Goal: Information Seeking & Learning: Check status

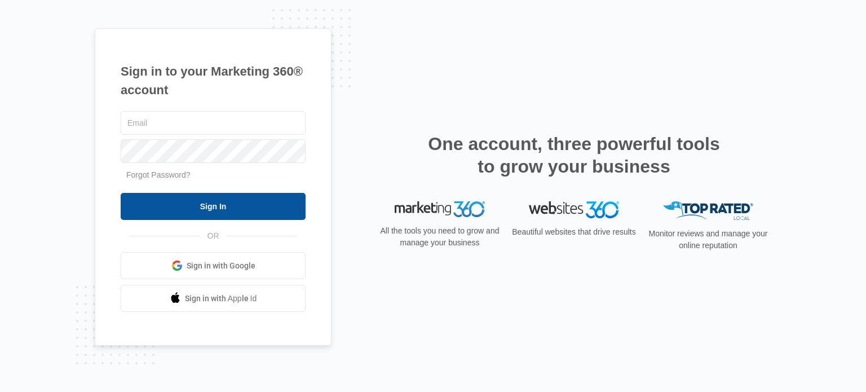
type input "[EMAIL_ADDRESS][DOMAIN_NAME]"
click at [208, 207] on input "Sign In" at bounding box center [213, 206] width 185 height 27
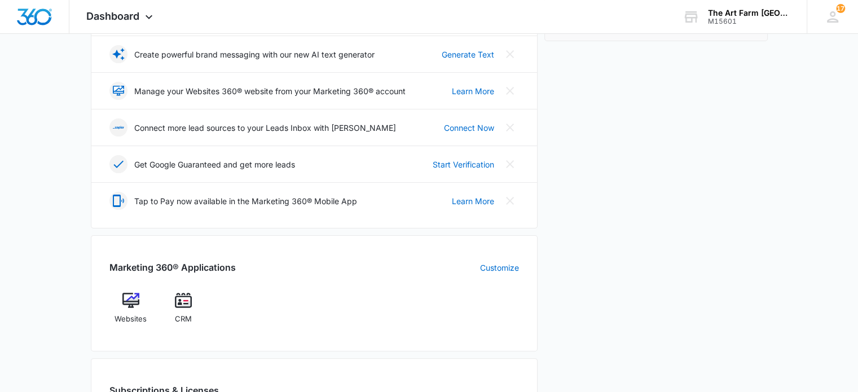
scroll to position [266, 0]
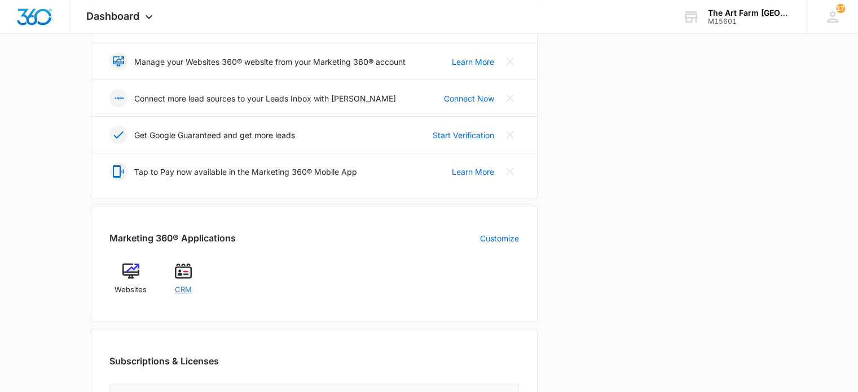
click at [187, 286] on span "CRM" at bounding box center [183, 289] width 17 height 11
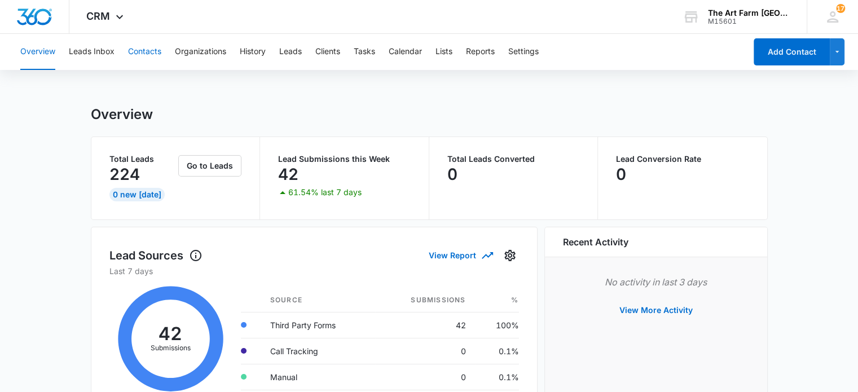
click at [156, 54] on button "Contacts" at bounding box center [144, 52] width 33 height 36
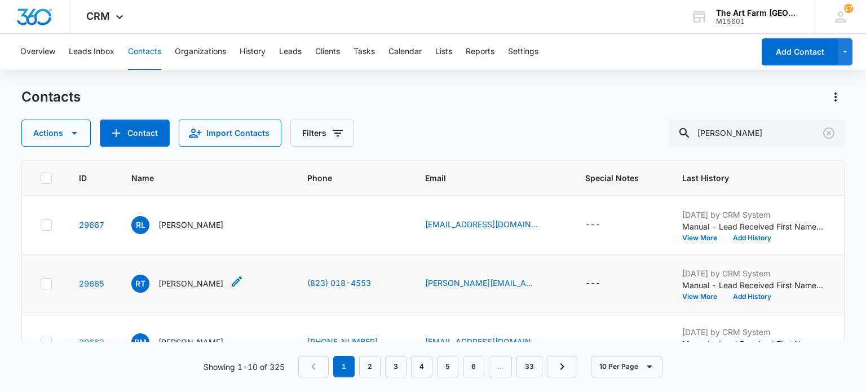
click at [201, 290] on div "RT RobertUsaph TimothyUsaphGM" at bounding box center [177, 284] width 92 height 18
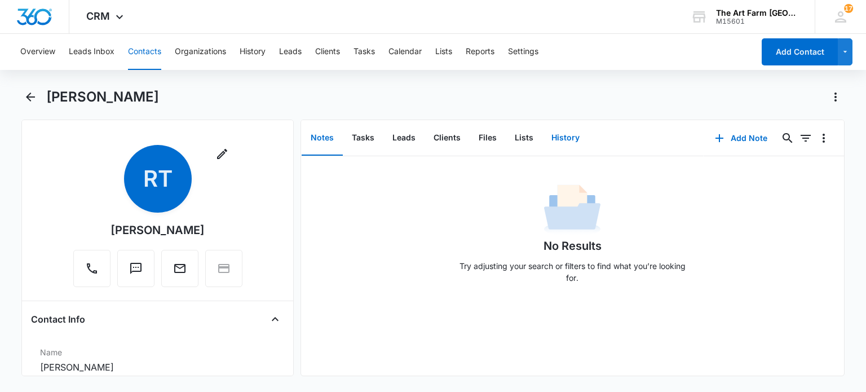
click at [562, 140] on button "History" at bounding box center [566, 138] width 46 height 35
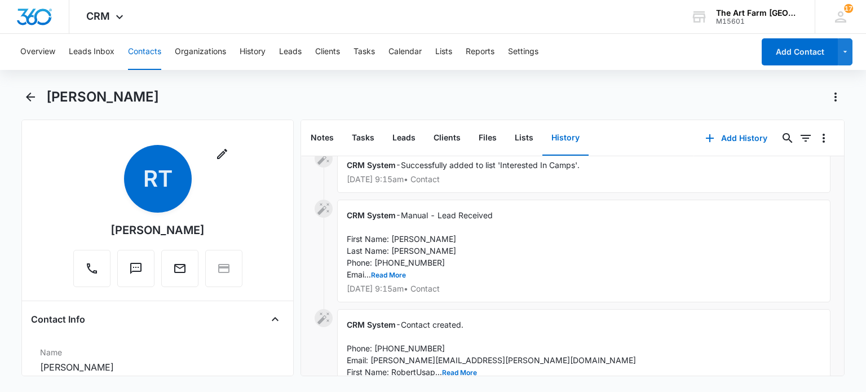
scroll to position [368, 0]
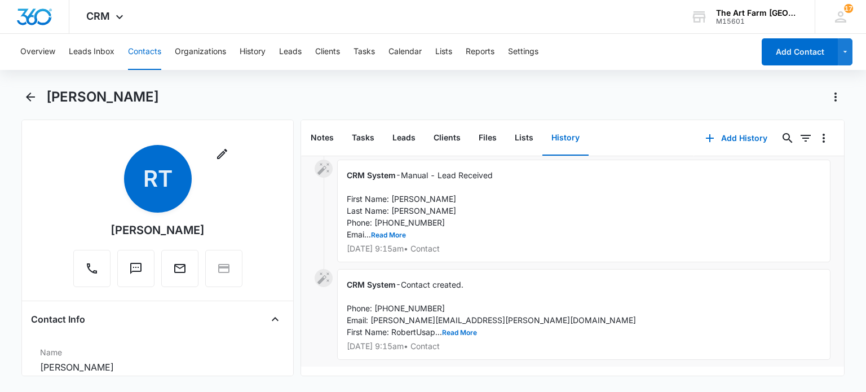
click at [470, 318] on span "Contact created. Phone: (823) 018-4553 Email: Sharron.Arrington@piedmont.org Fi…" at bounding box center [491, 308] width 289 height 57
click at [468, 329] on button "Read More" at bounding box center [459, 332] width 35 height 7
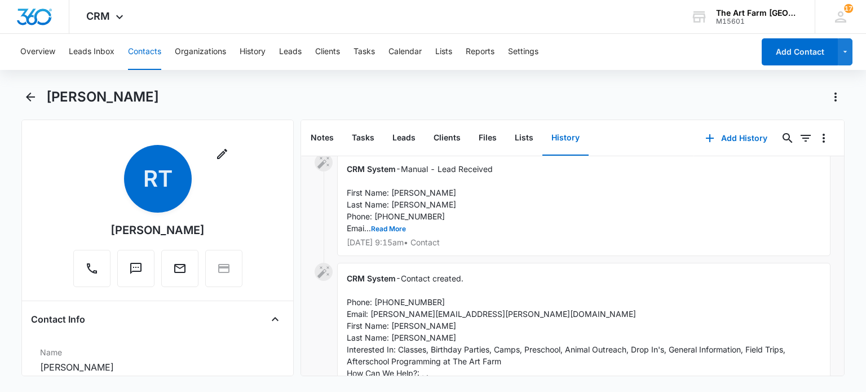
scroll to position [474, 0]
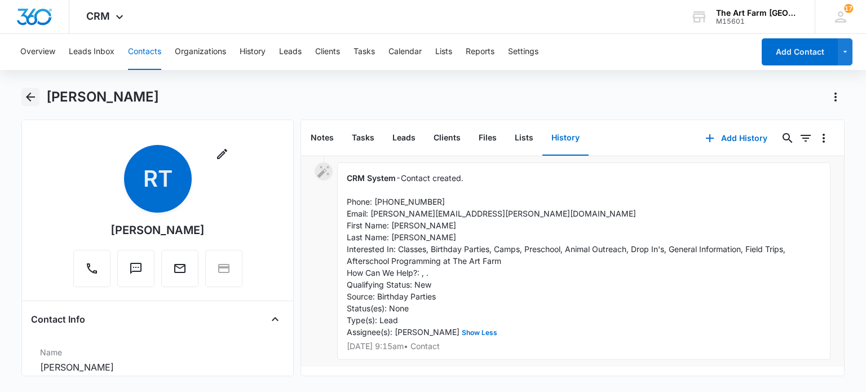
click at [34, 101] on icon "Back" at bounding box center [31, 97] width 14 height 14
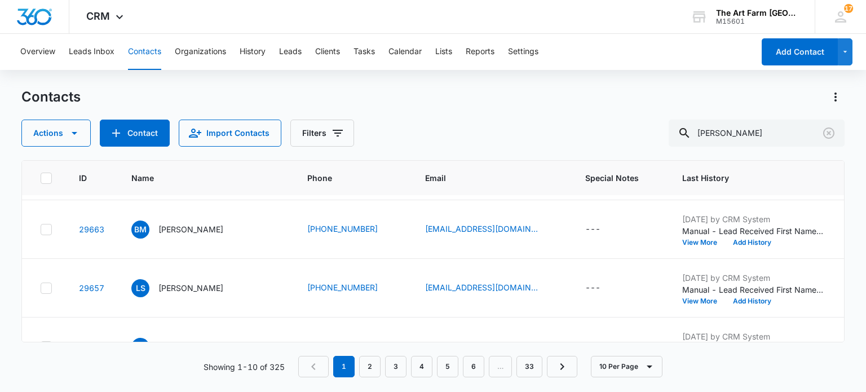
scroll to position [120, 0]
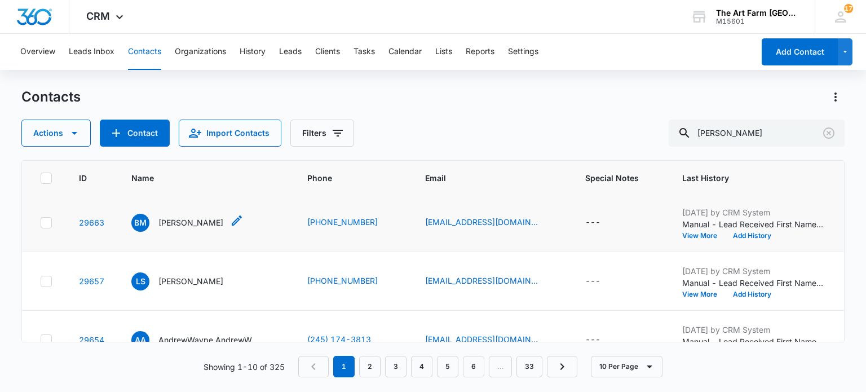
click at [210, 221] on p "BRET MICHEAL" at bounding box center [190, 223] width 65 height 12
click at [197, 224] on p "BRET MICHEAL" at bounding box center [190, 223] width 65 height 12
click at [199, 224] on p "BRET MICHEAL" at bounding box center [190, 223] width 65 height 12
click at [219, 281] on p "Lauren Silverman" at bounding box center [190, 281] width 65 height 12
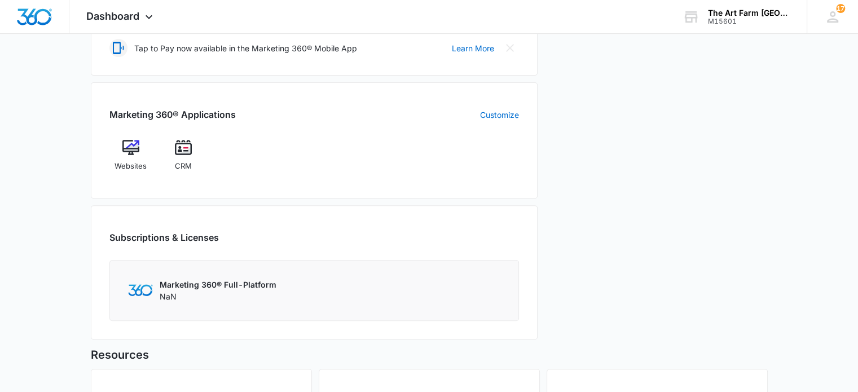
scroll to position [398, 0]
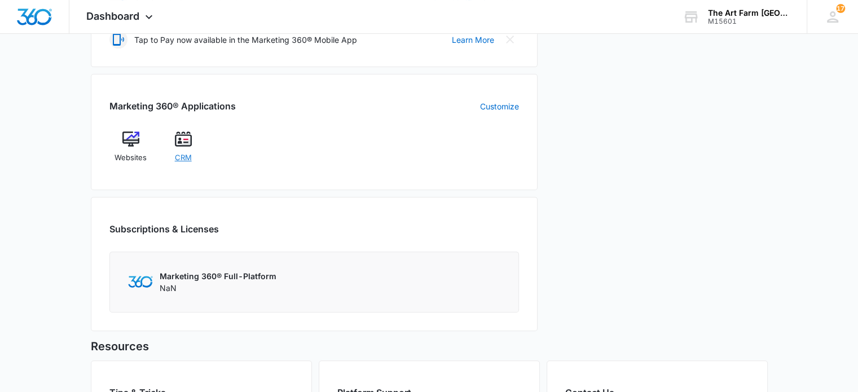
click at [184, 155] on span "CRM" at bounding box center [183, 157] width 17 height 11
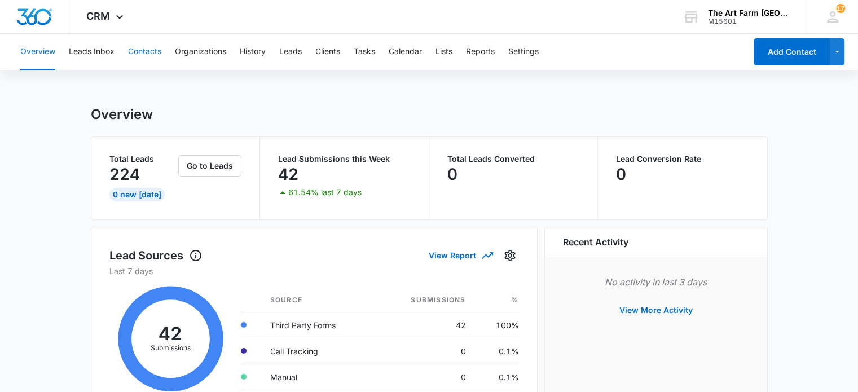
click at [150, 50] on button "Contacts" at bounding box center [144, 52] width 33 height 36
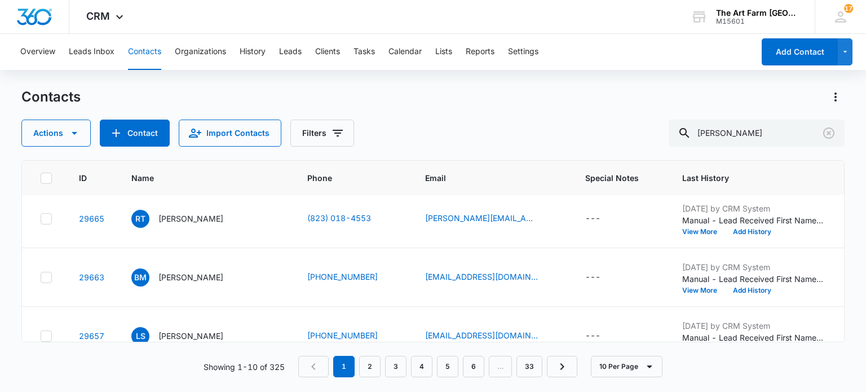
scroll to position [65, 0]
click at [186, 274] on p "BRET MICHEAL" at bounding box center [190, 277] width 65 height 12
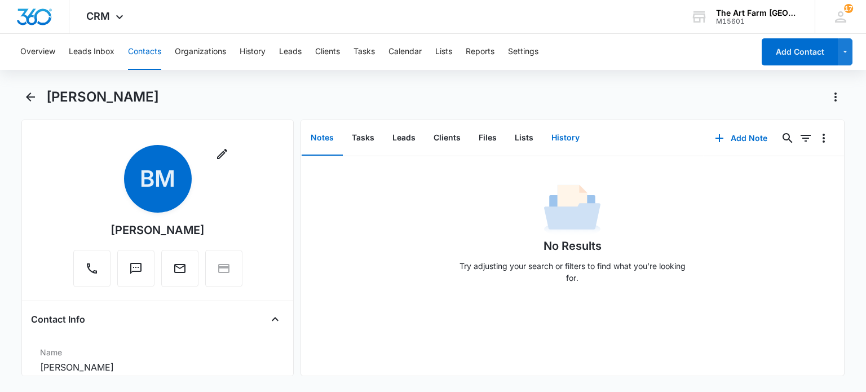
click at [564, 137] on button "History" at bounding box center [566, 138] width 46 height 35
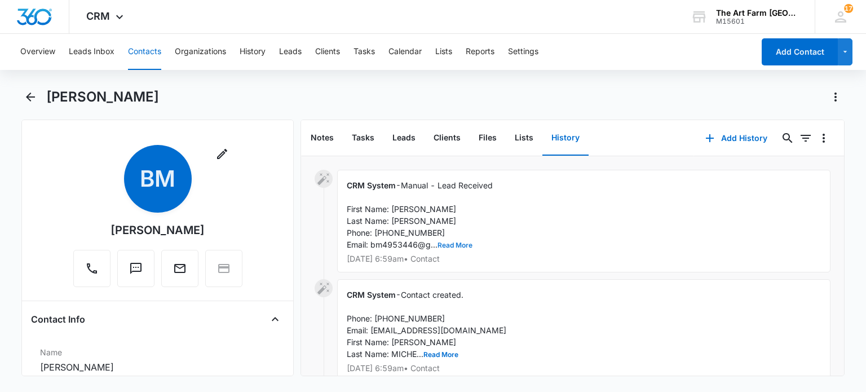
click at [456, 244] on button "Read More" at bounding box center [455, 245] width 35 height 7
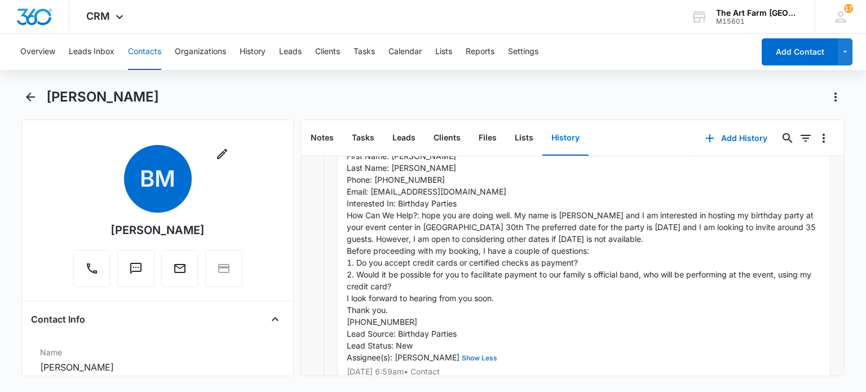
scroll to position [54, 0]
click at [30, 98] on icon "Back" at bounding box center [31, 97] width 14 height 14
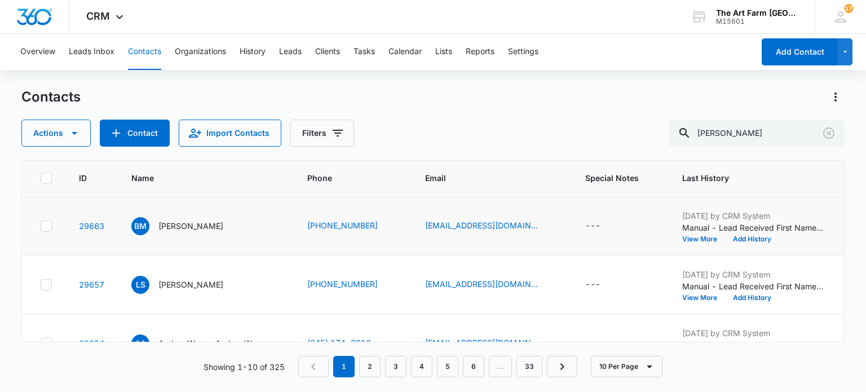
scroll to position [119, 0]
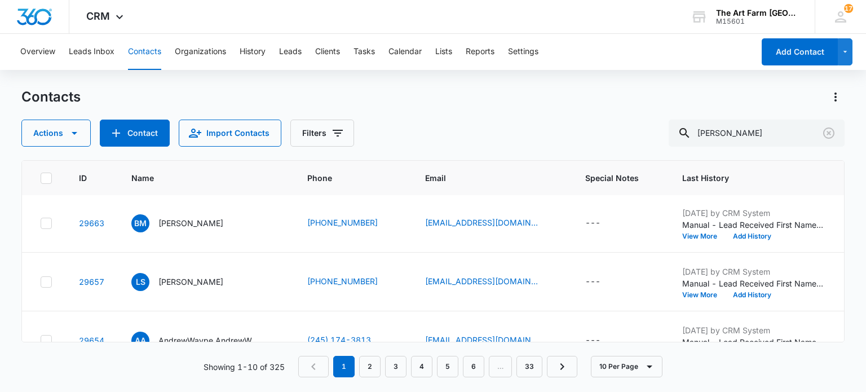
click at [208, 287] on p "Lauren Silverman" at bounding box center [190, 282] width 65 height 12
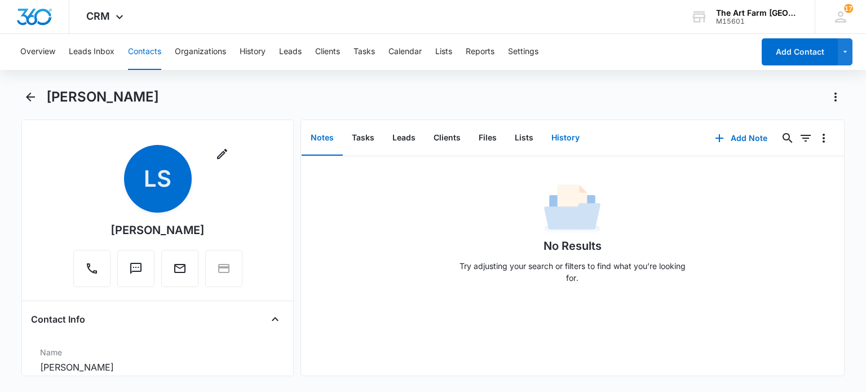
click at [557, 137] on button "History" at bounding box center [566, 138] width 46 height 35
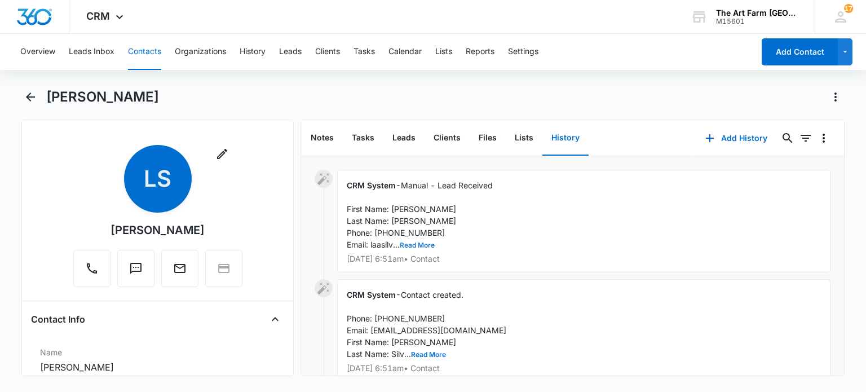
click at [430, 245] on button "Read More" at bounding box center [417, 245] width 35 height 7
